Goal: Task Accomplishment & Management: Use online tool/utility

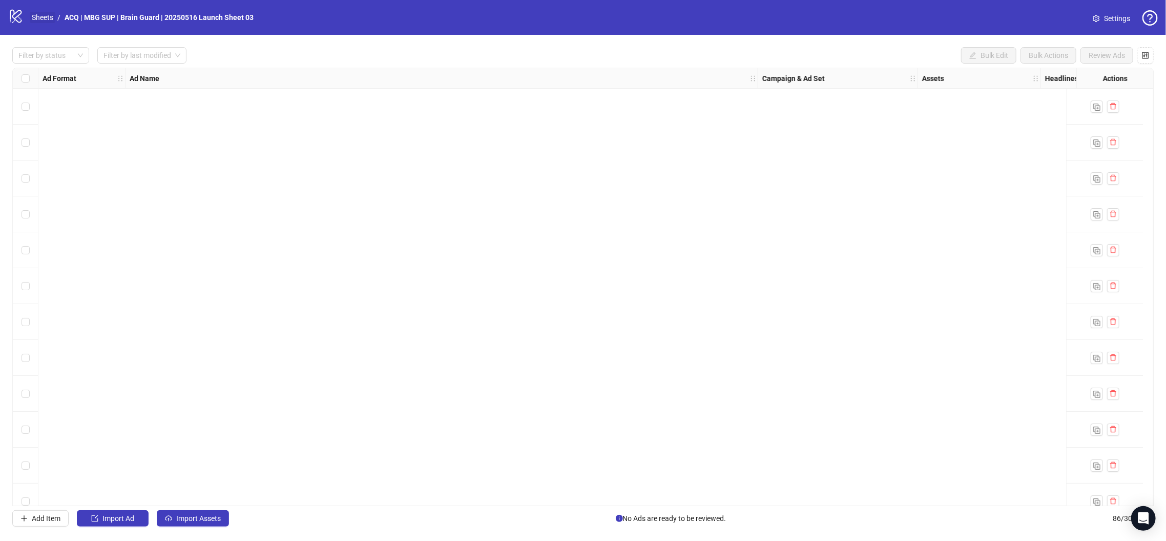
scroll to position [2672, 0]
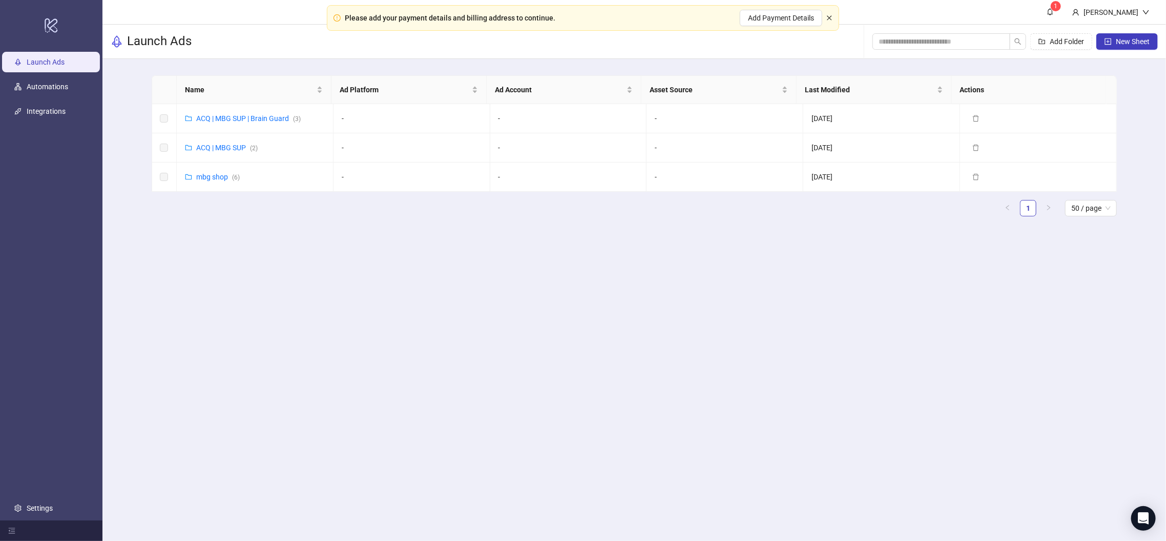
click at [828, 15] on icon "close" at bounding box center [830, 18] width 6 height 6
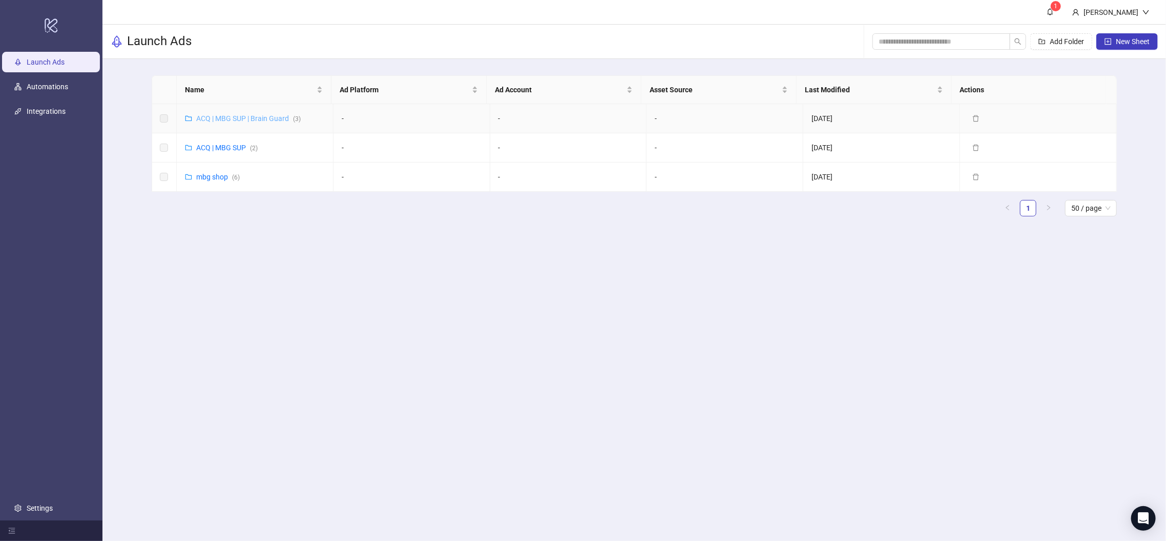
click at [259, 115] on link "ACQ | MBG SUP | Brain Guard ( 3 )" at bounding box center [248, 118] width 105 height 8
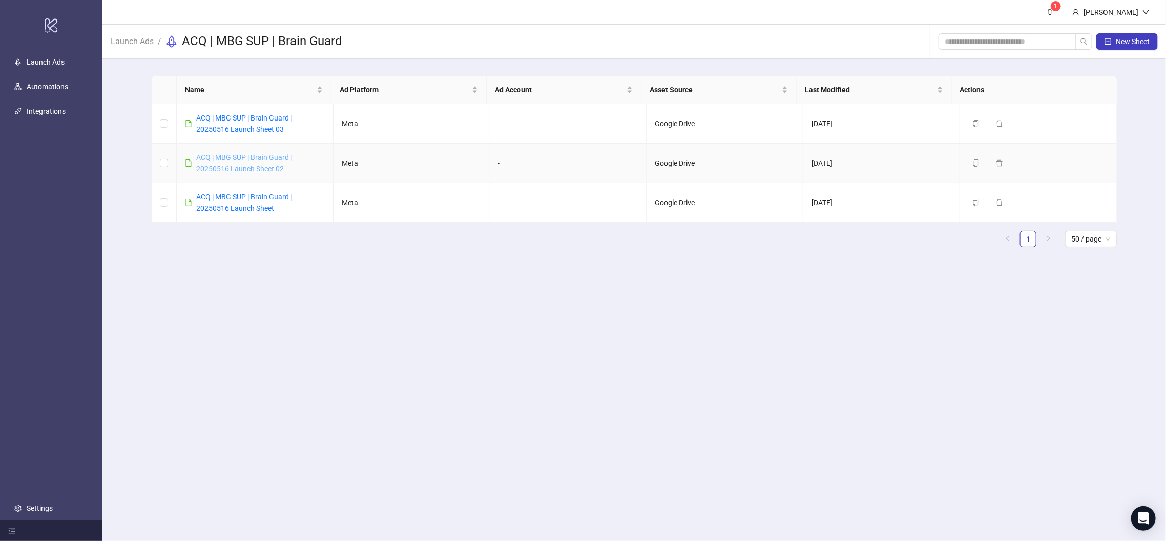
click at [286, 159] on link "ACQ | MBG SUP | Brain Guard | 20250516 Launch Sheet 02" at bounding box center [244, 162] width 96 height 19
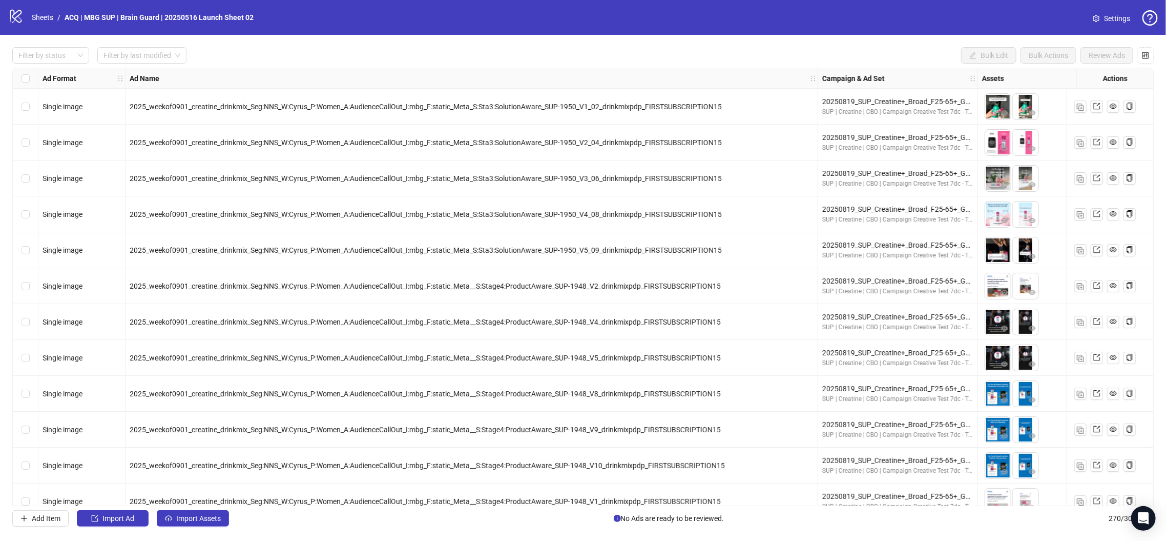
click at [24, 138] on label "Select row 2" at bounding box center [26, 142] width 8 height 11
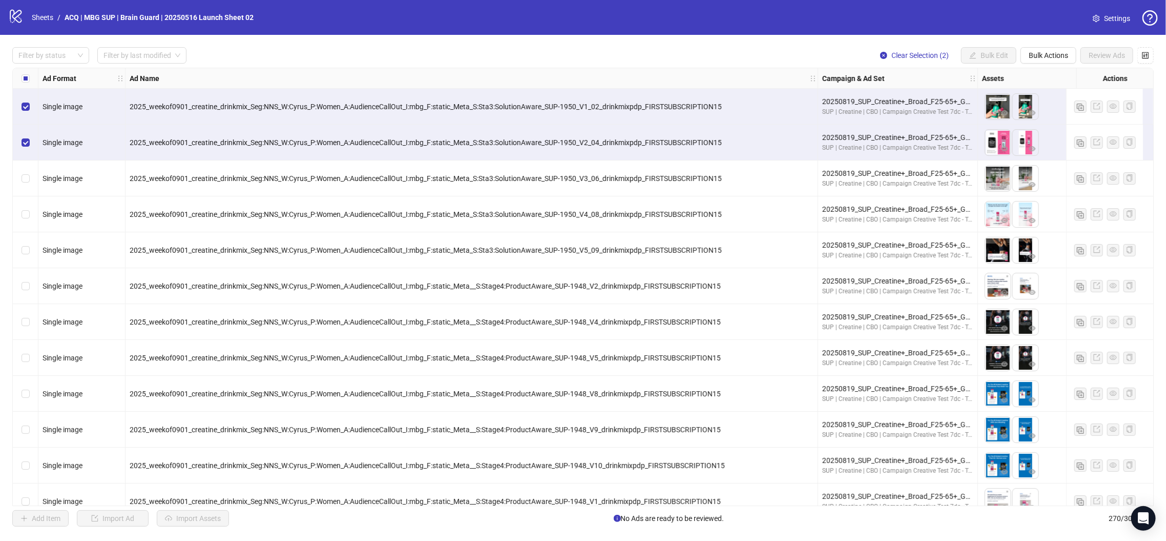
click at [23, 222] on div "Select row 4" at bounding box center [26, 214] width 26 height 36
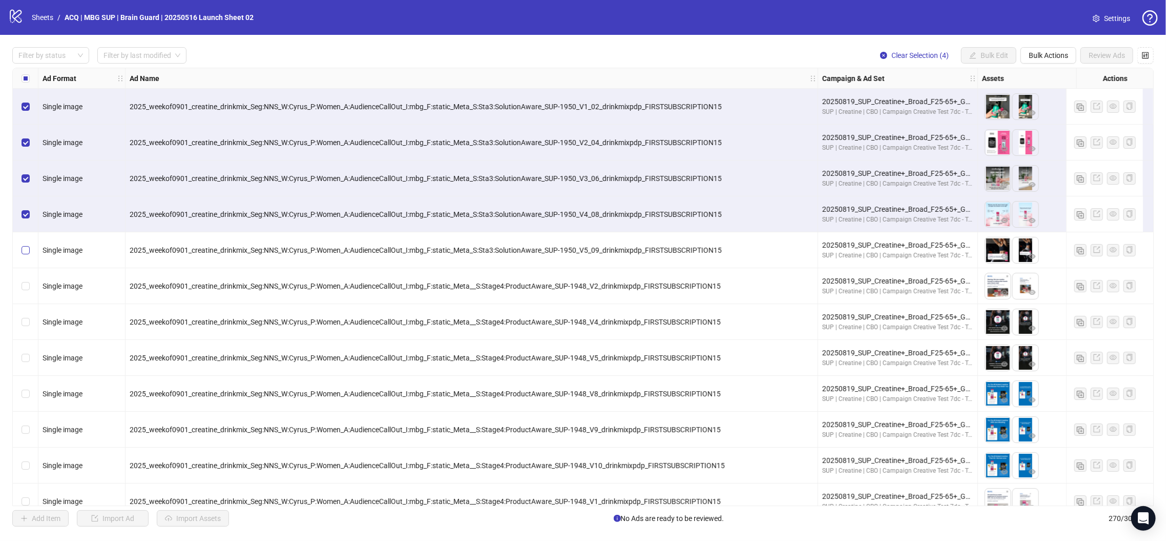
click at [25, 244] on label "Select row 5" at bounding box center [26, 249] width 8 height 11
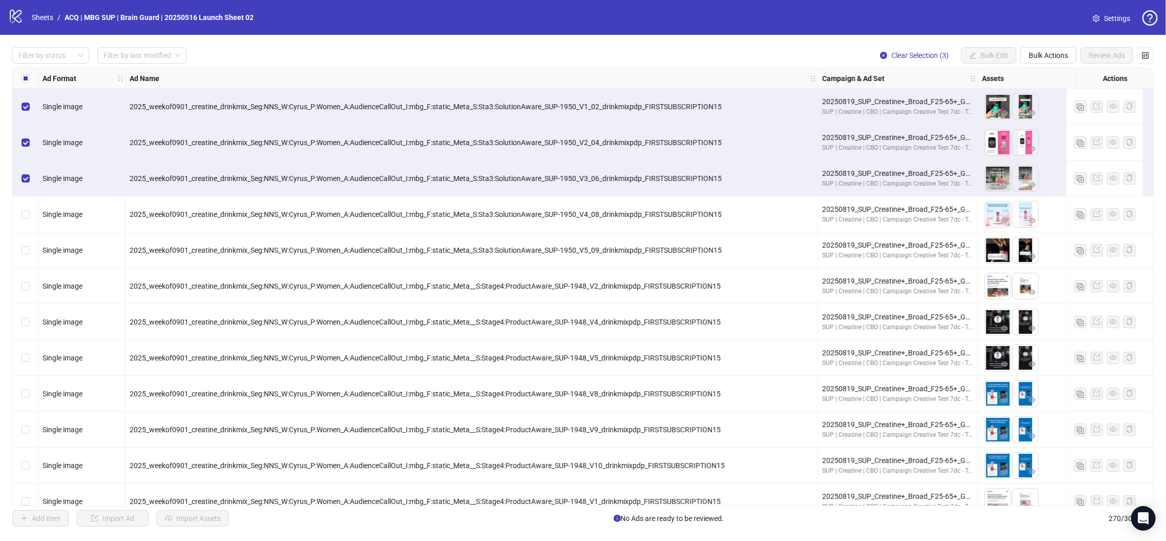
click at [23, 166] on div "Select row 3" at bounding box center [26, 178] width 26 height 36
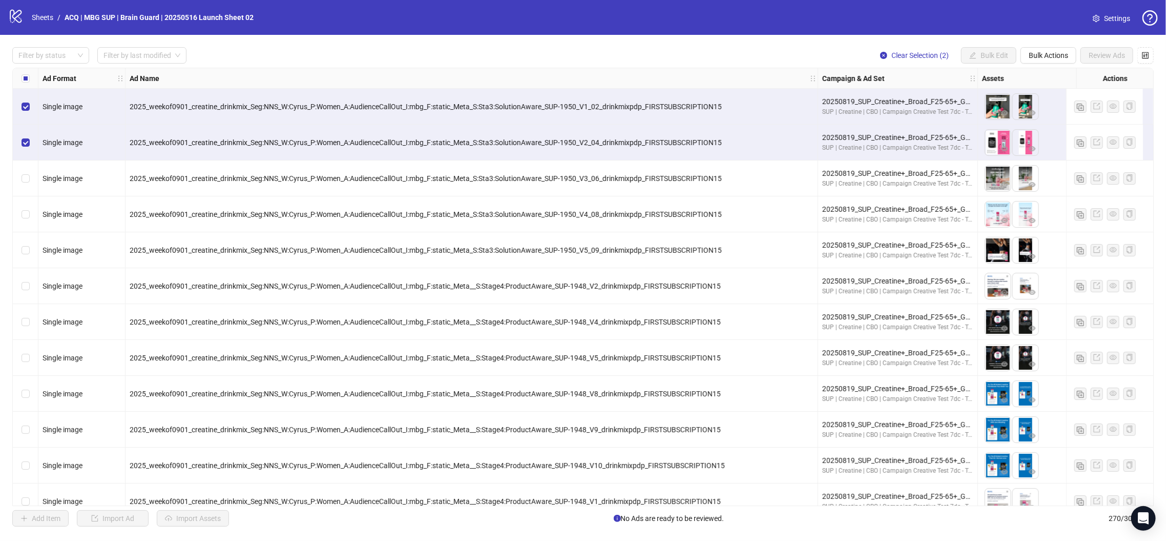
drag, startPoint x: 27, startPoint y: 126, endPoint x: 27, endPoint y: 132, distance: 6.7
click at [27, 132] on div "Select row 2" at bounding box center [26, 143] width 26 height 36
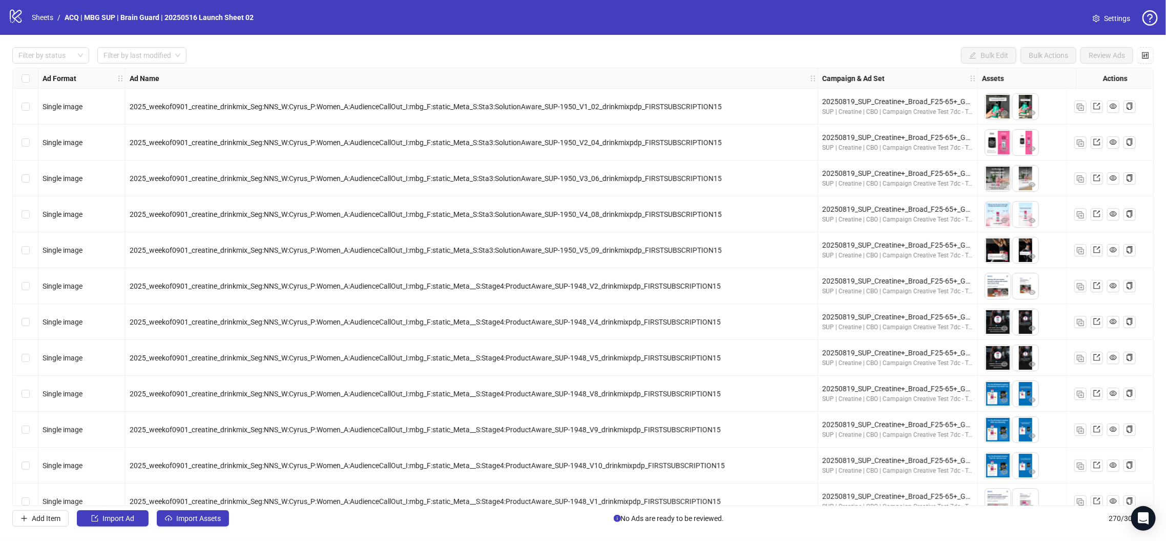
scroll to position [233, 0]
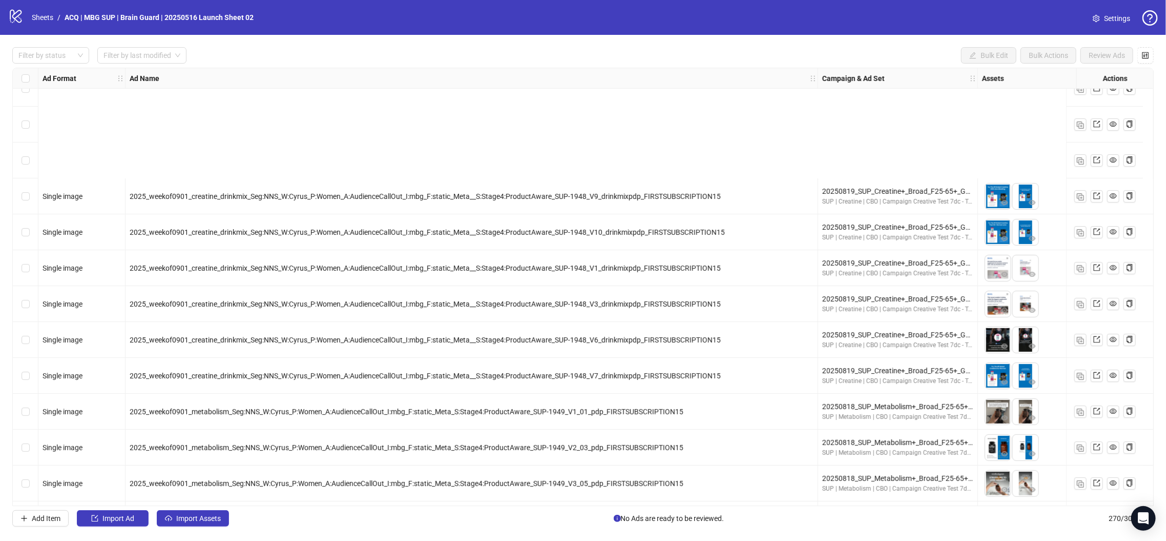
scroll to position [410, 0]
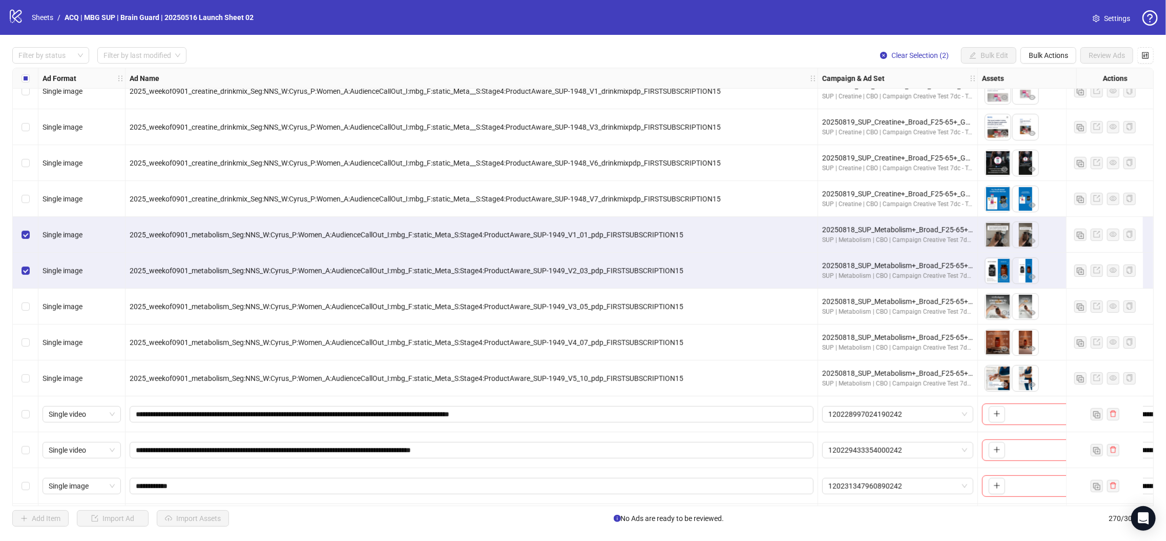
drag, startPoint x: 32, startPoint y: 307, endPoint x: 29, endPoint y: 343, distance: 36.0
click at [32, 306] on div "Select row 18" at bounding box center [26, 307] width 26 height 36
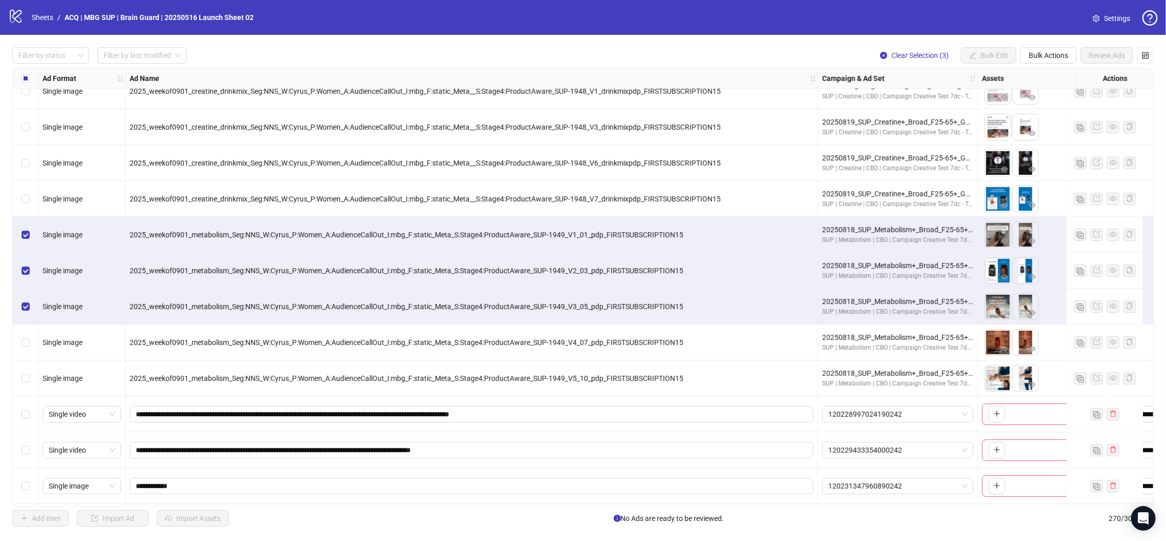
click at [29, 343] on div "Select row 19" at bounding box center [26, 342] width 26 height 36
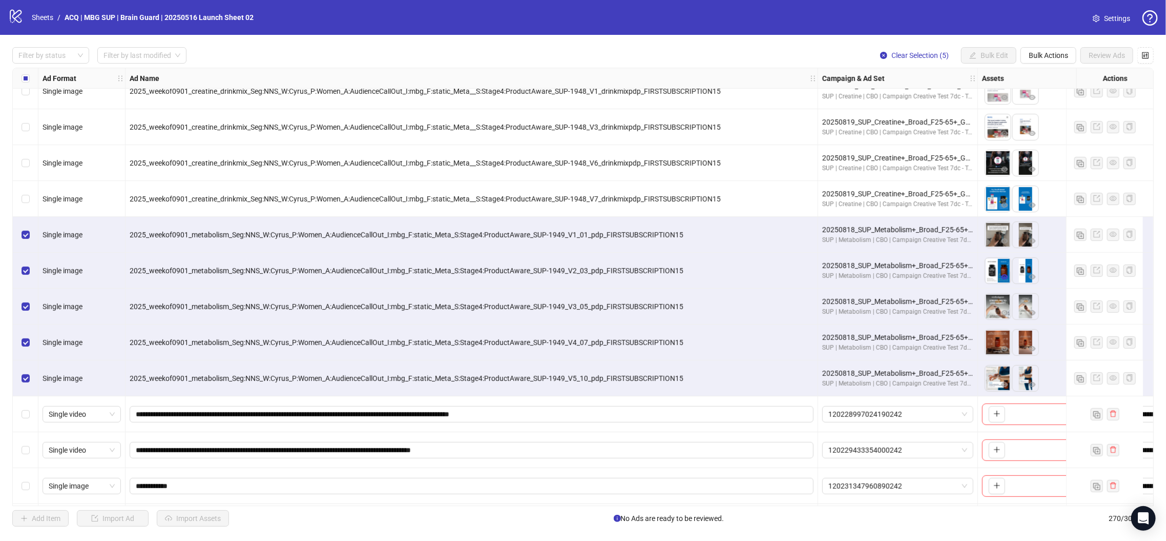
click at [1004, 278] on icon "eye" at bounding box center [1004, 276] width 7 height 7
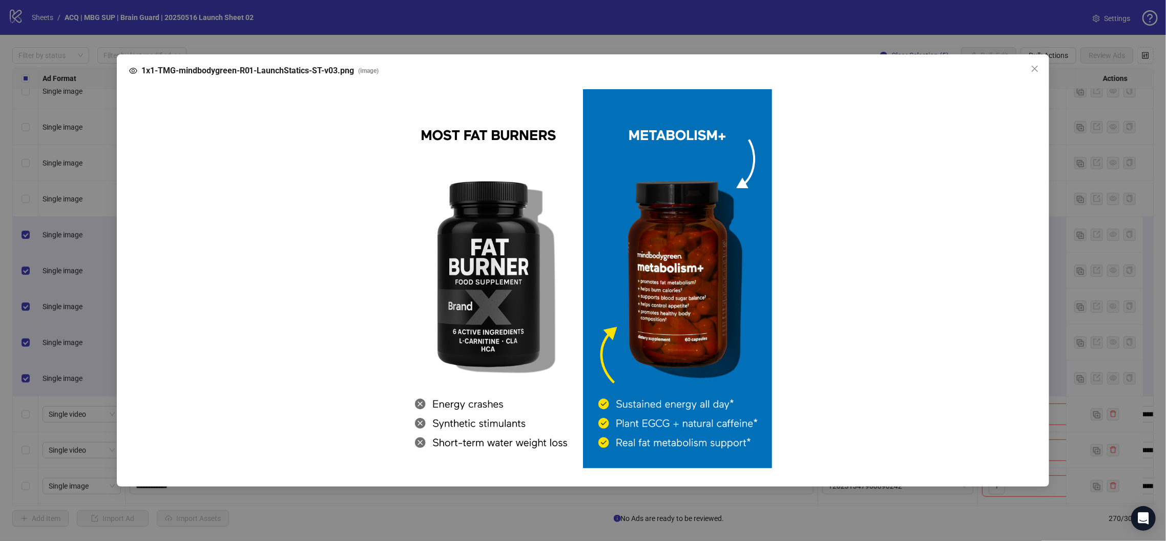
click at [1037, 228] on div at bounding box center [583, 278] width 909 height 395
click at [1031, 66] on span "Close" at bounding box center [1035, 69] width 16 height 8
